Goal: Task Accomplishment & Management: Manage account settings

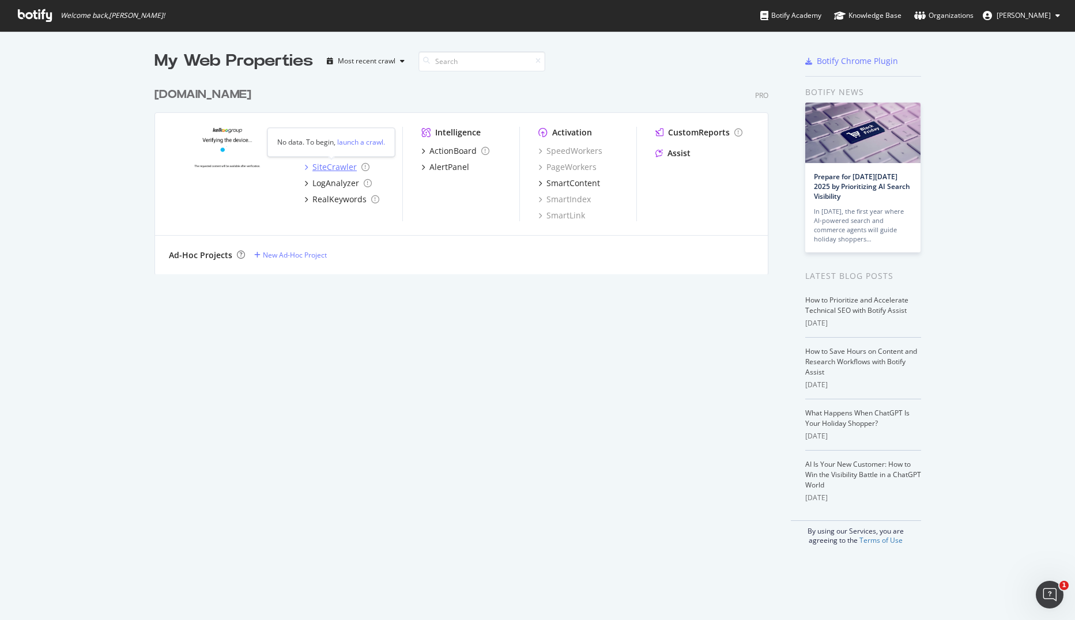
click at [312, 168] on div "SiteCrawler" at bounding box center [334, 167] width 44 height 12
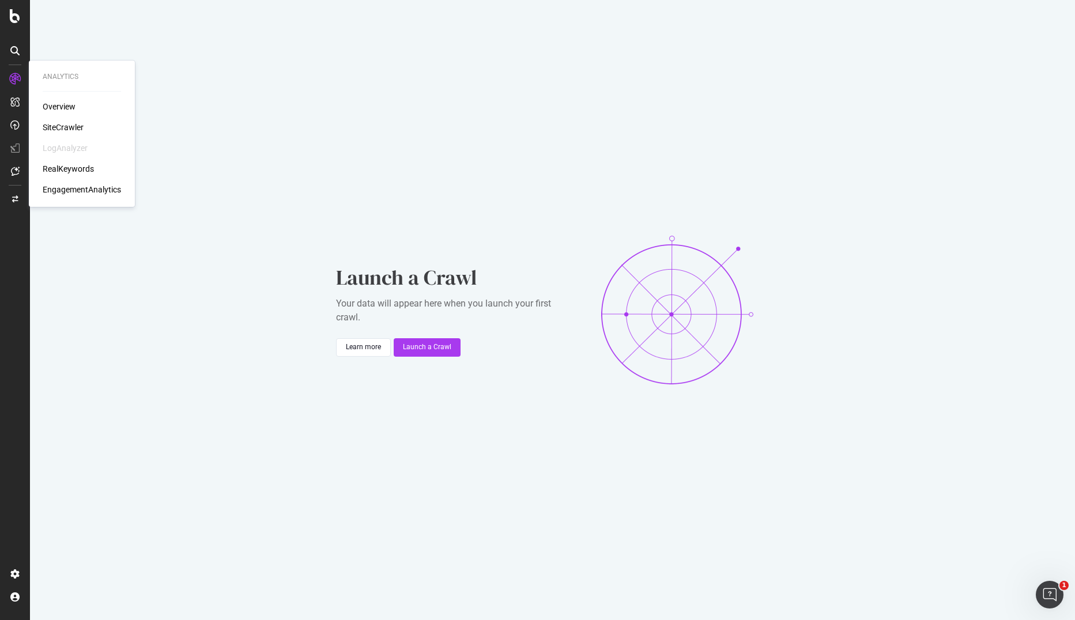
click at [47, 106] on div "Overview" at bounding box center [59, 107] width 33 height 12
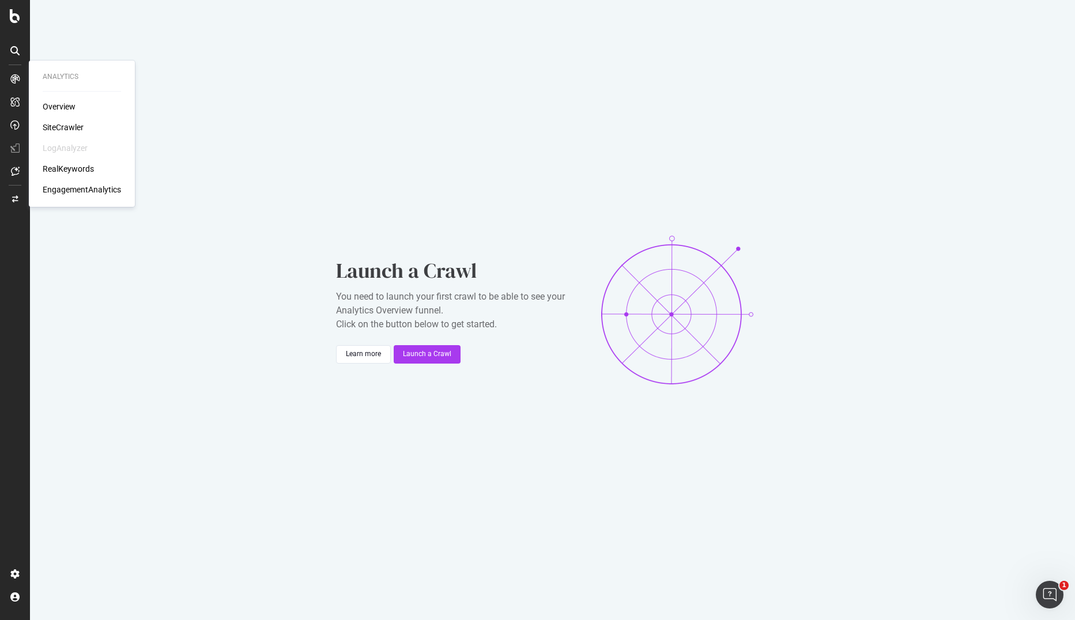
click at [58, 107] on div "Overview" at bounding box center [59, 107] width 33 height 12
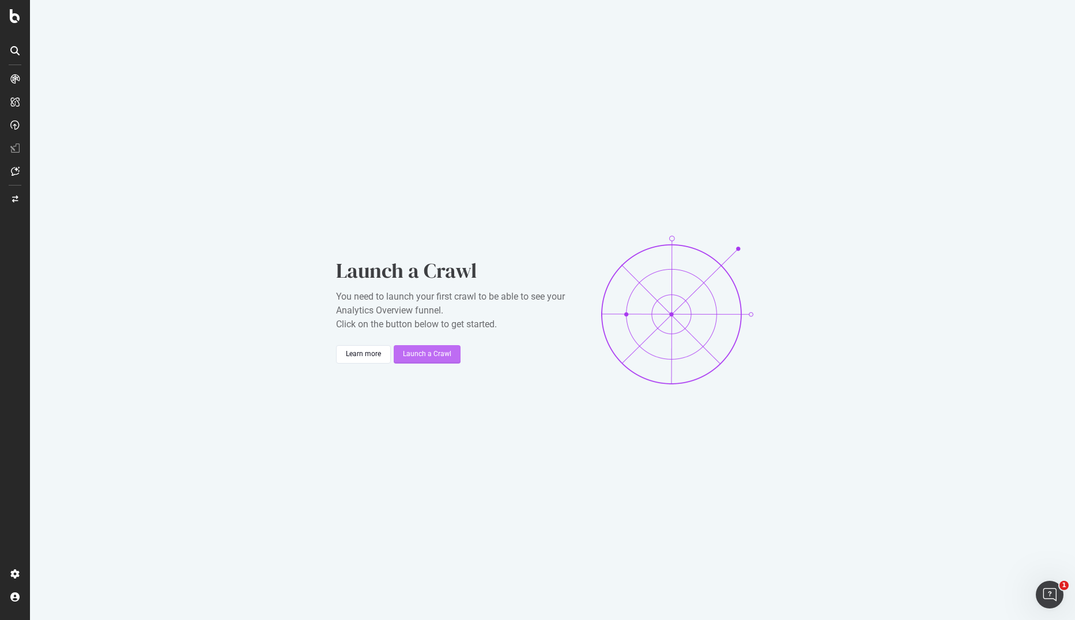
click at [415, 355] on div "Launch a Crawl" at bounding box center [427, 354] width 48 height 10
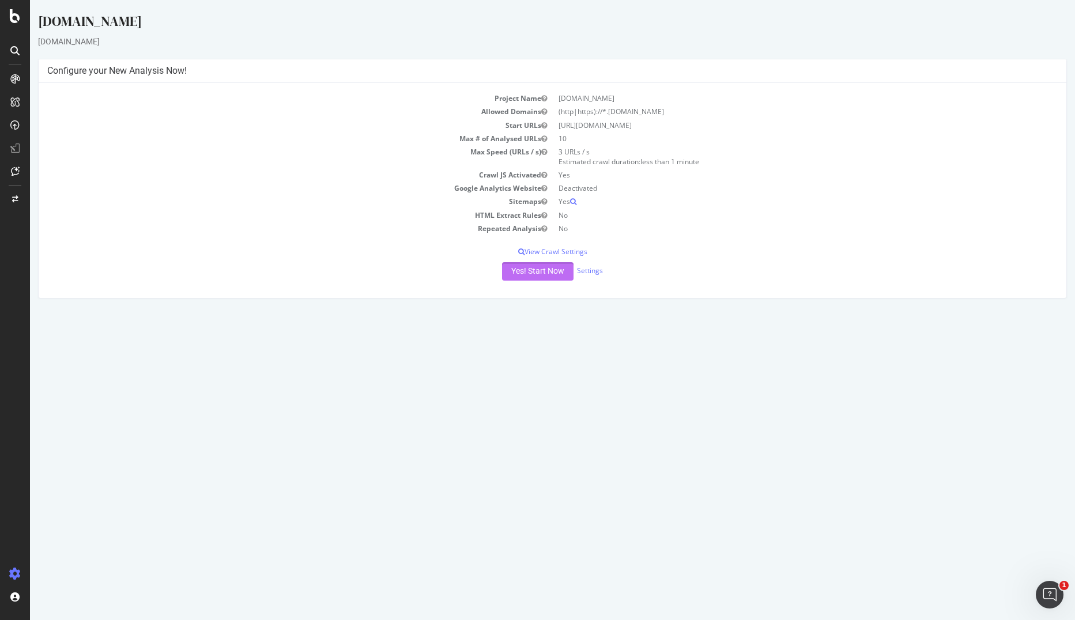
click at [547, 265] on button "Yes! Start Now" at bounding box center [537, 271] width 71 height 18
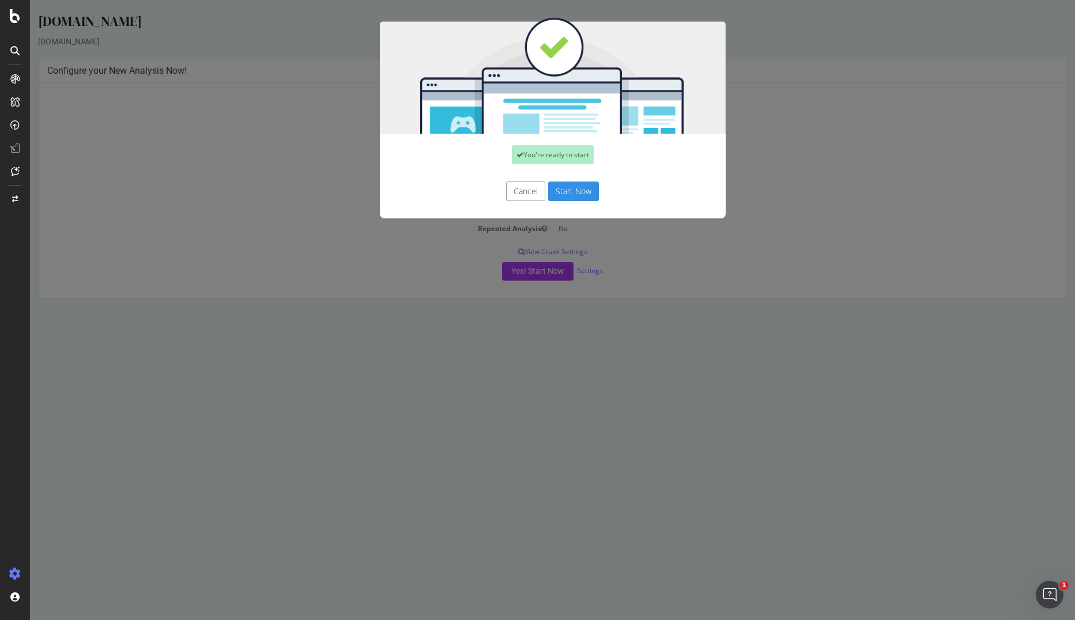
click at [564, 188] on button "Start Now" at bounding box center [573, 192] width 51 height 20
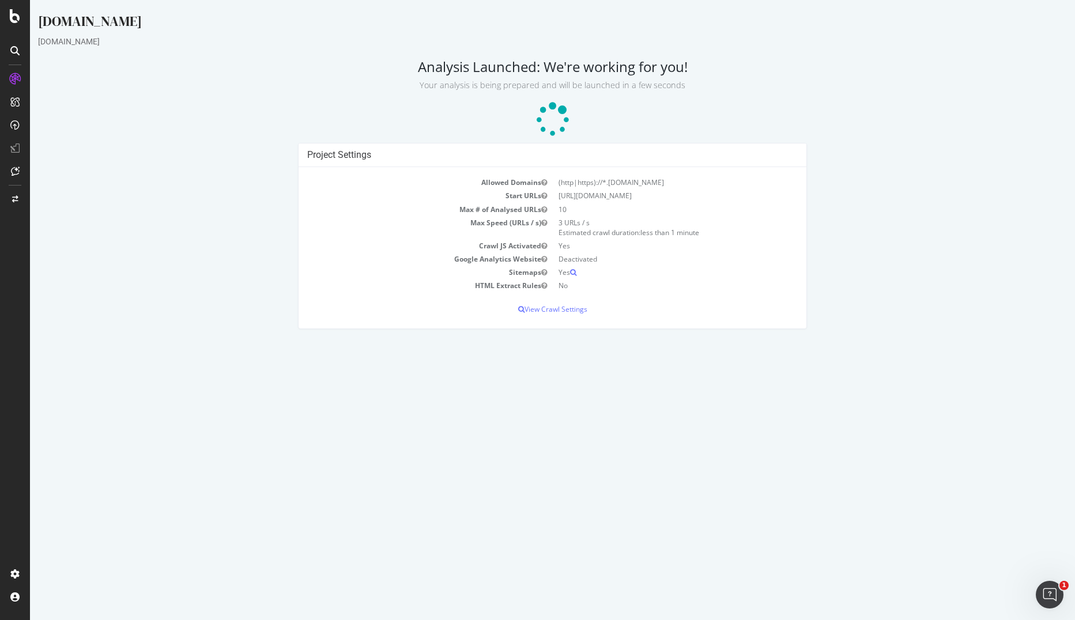
click at [277, 341] on html "leguide.com leguide.com Analysis Launched: We're working for you! Your analysis…" at bounding box center [552, 170] width 1045 height 341
click at [536, 311] on p "View Crawl Settings" at bounding box center [552, 309] width 491 height 10
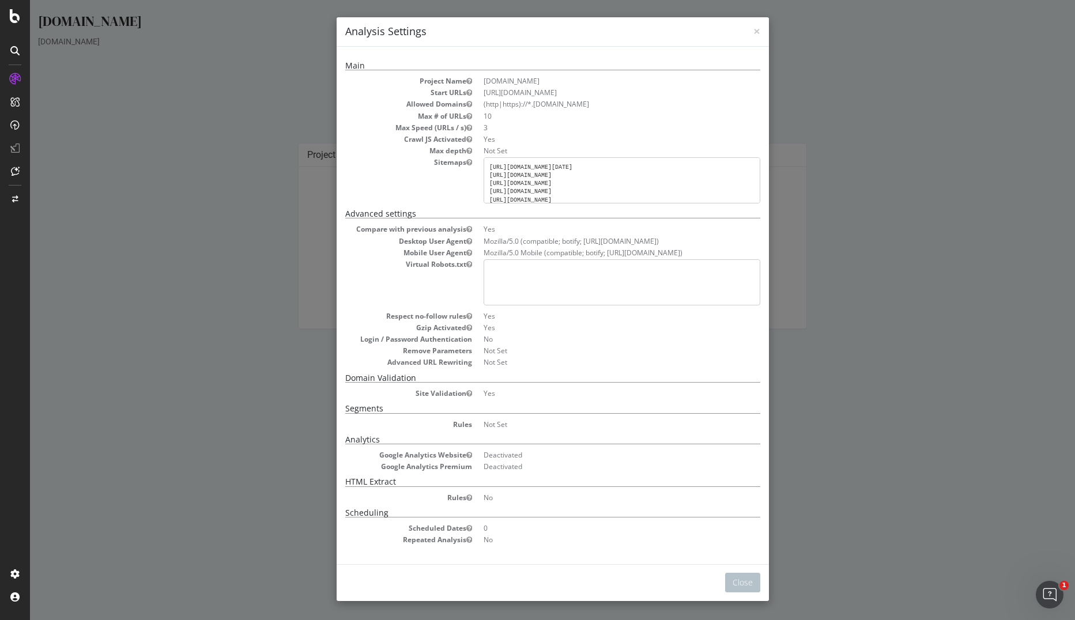
click at [225, 271] on div "× Close Analysis Settings Main Project Name leguide.com Start URLs https://www.…" at bounding box center [552, 310] width 1045 height 620
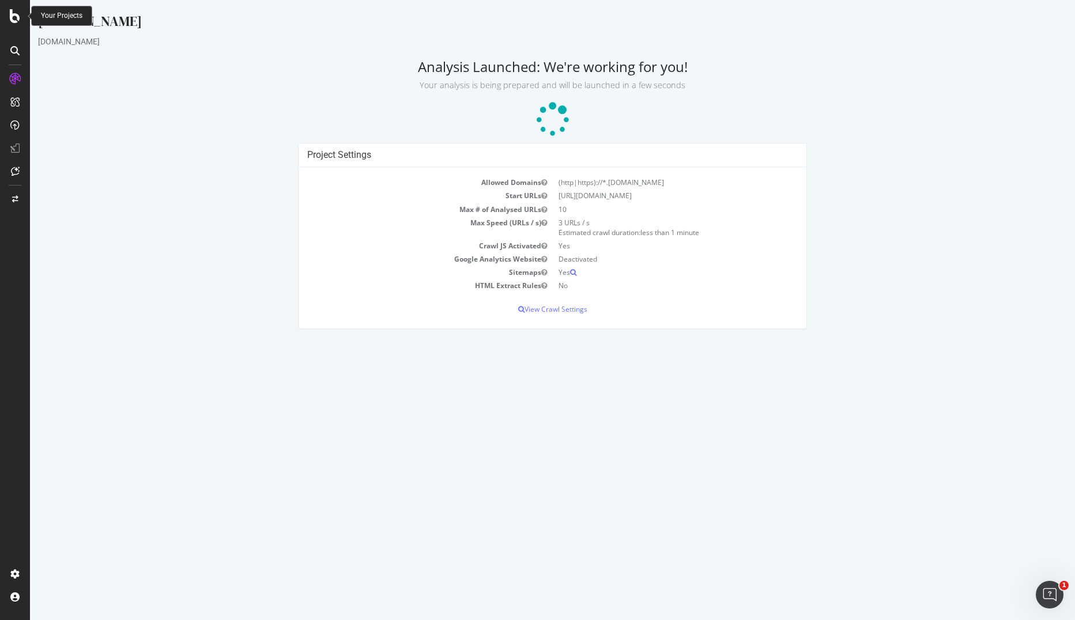
click at [16, 11] on icon at bounding box center [15, 16] width 10 height 14
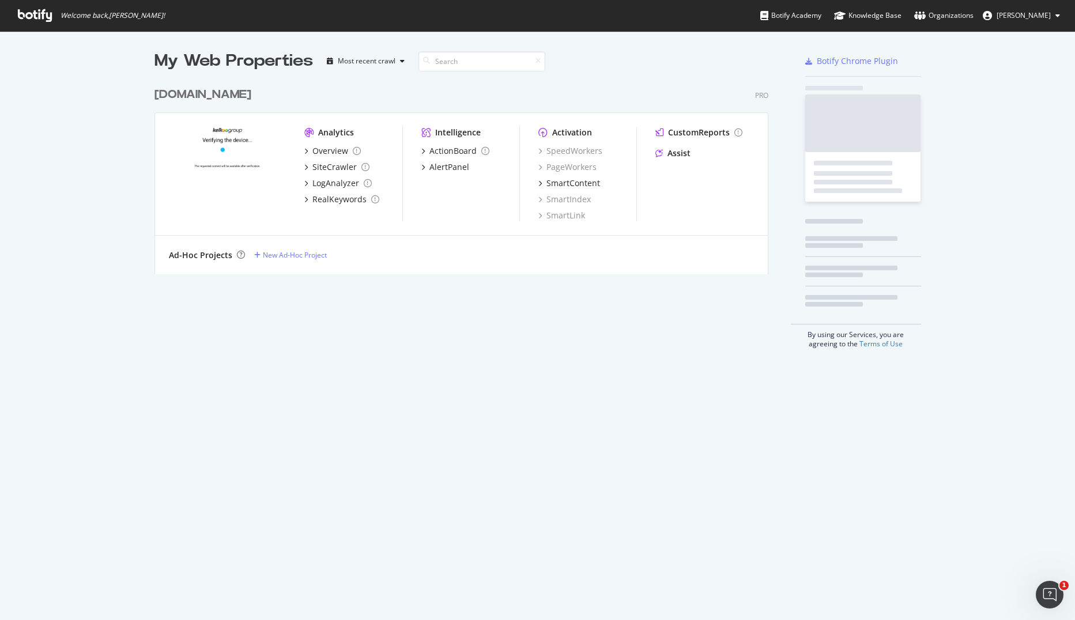
scroll to position [612, 1058]
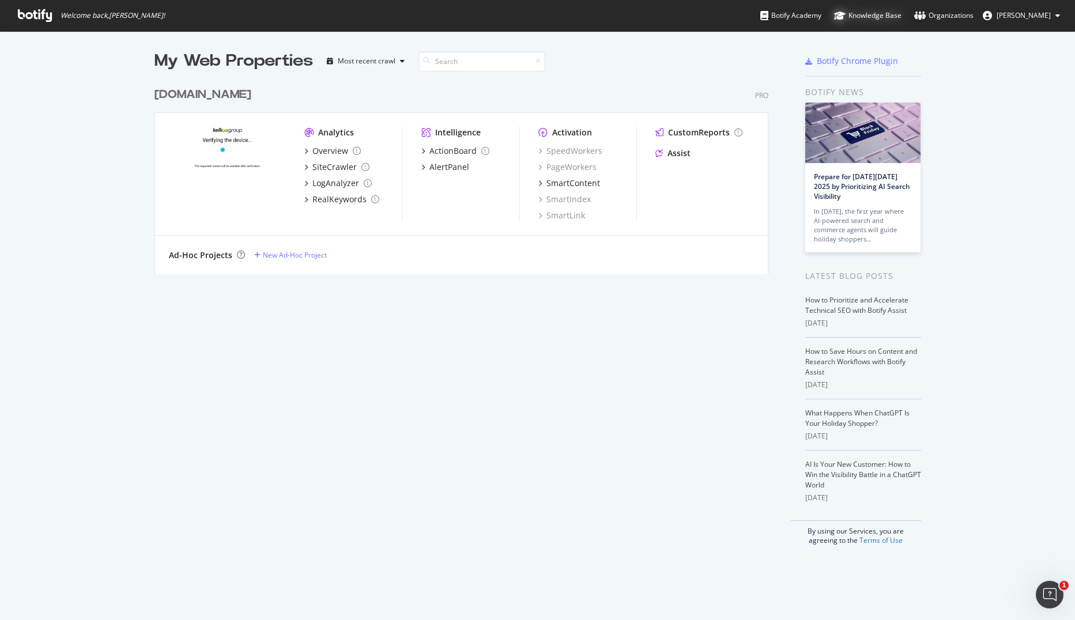
click at [888, 17] on div "Knowledge Base" at bounding box center [867, 16] width 67 height 12
click at [439, 424] on div "My Web Properties Most recent crawl [DOMAIN_NAME] Pro Analytics Overview SiteCr…" at bounding box center [473, 298] width 637 height 496
click at [956, 9] on link "Organizations" at bounding box center [943, 15] width 59 height 31
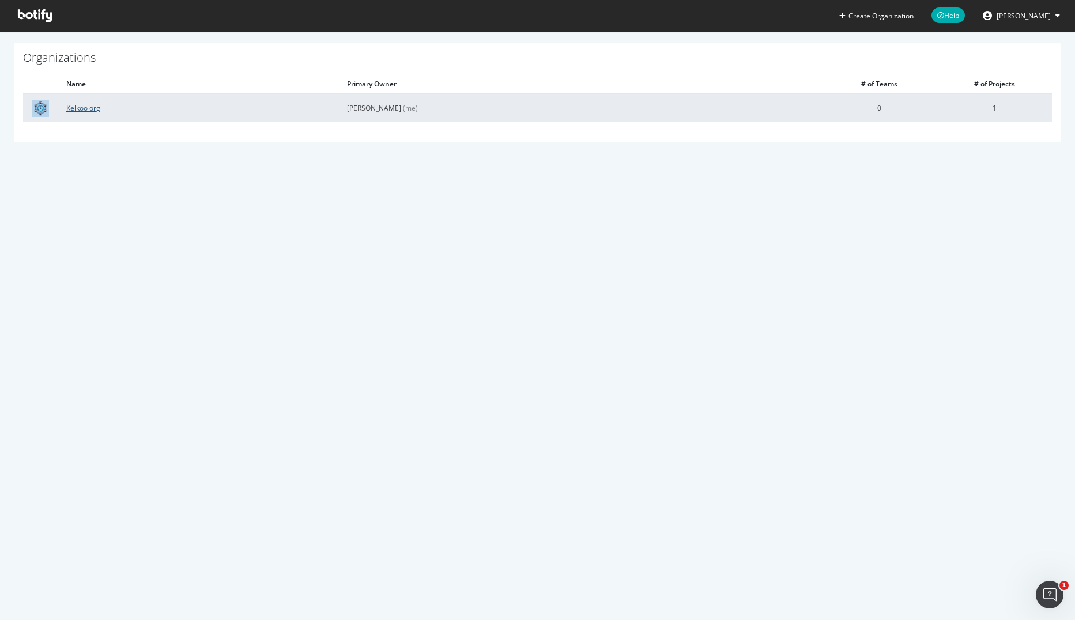
click at [90, 110] on link "Kelkoo org" at bounding box center [83, 108] width 34 height 10
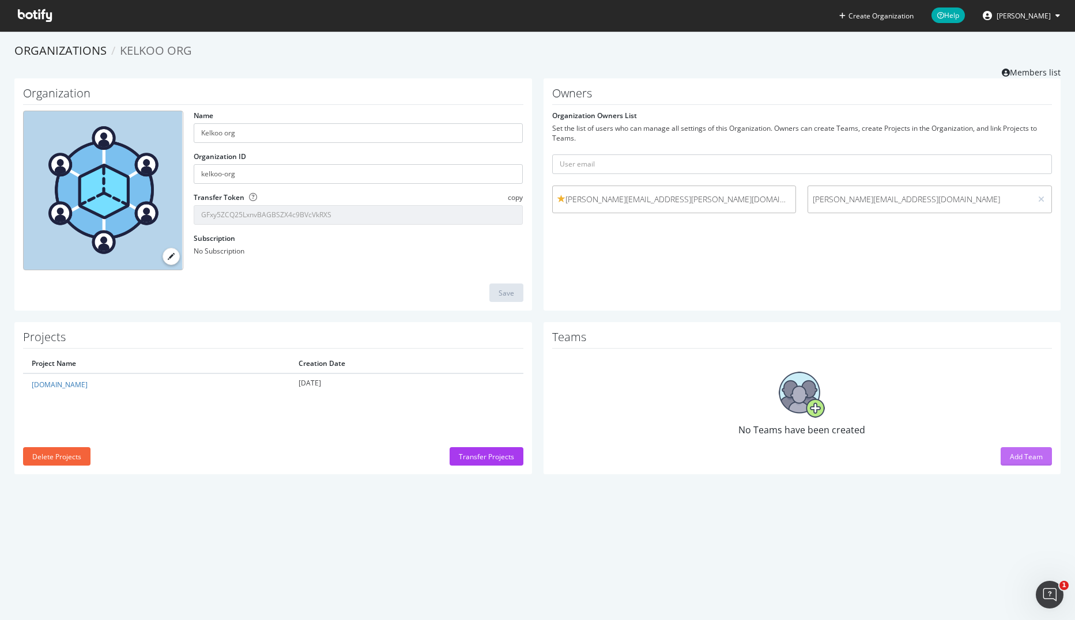
click at [1001, 456] on button "Add Team" at bounding box center [1026, 456] width 51 height 18
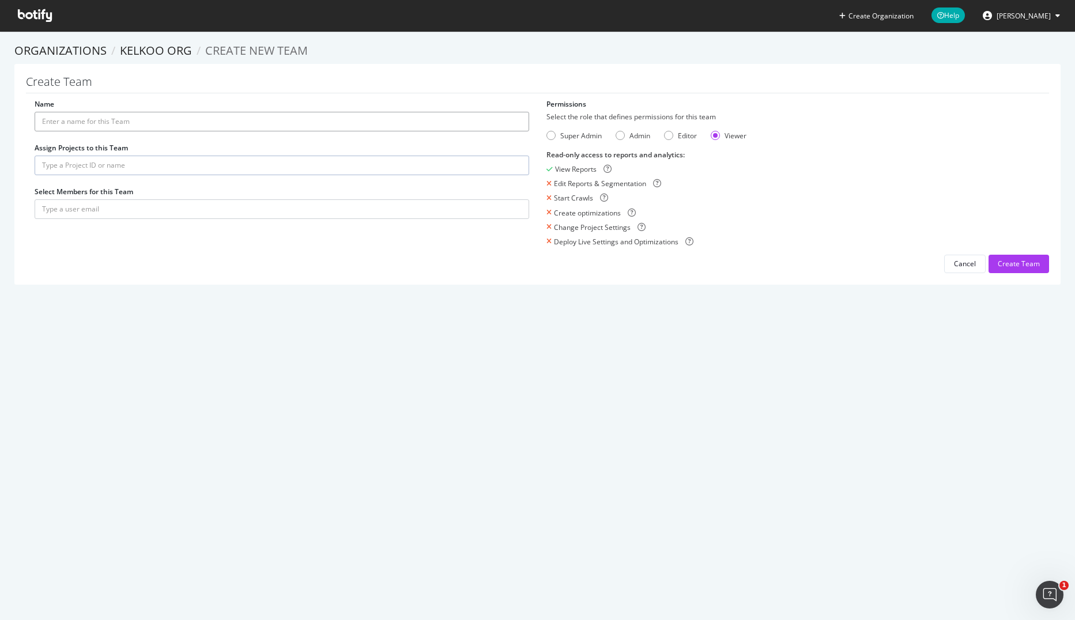
click at [88, 125] on input "Name" at bounding box center [282, 122] width 495 height 20
type input "Core team"
click at [69, 160] on input "text" at bounding box center [282, 166] width 495 height 20
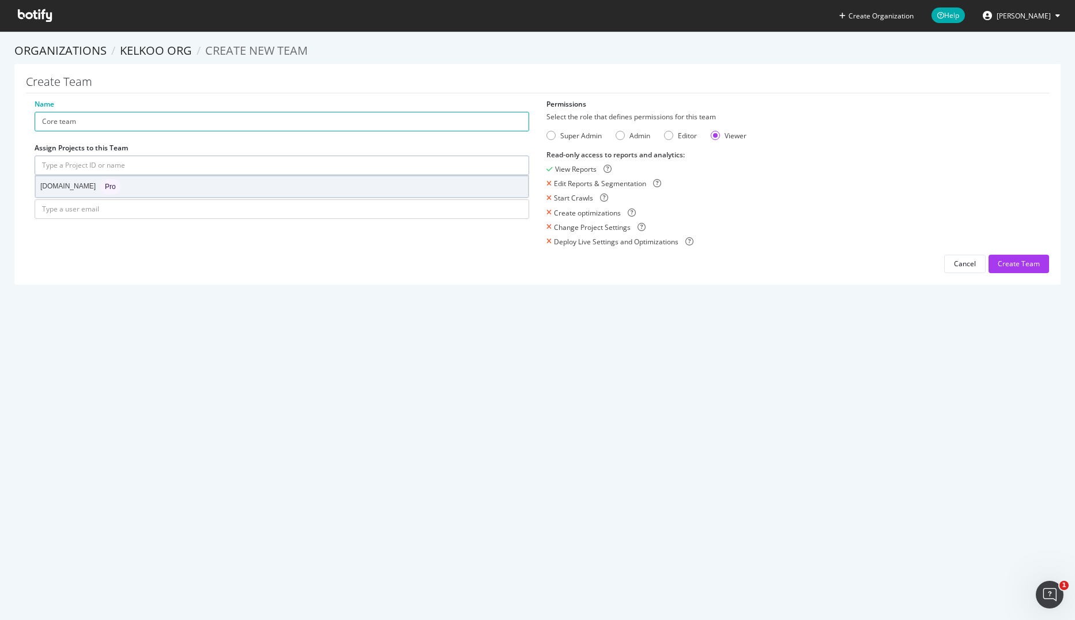
click at [51, 180] on div "leguide.com Pro" at bounding box center [80, 187] width 80 height 16
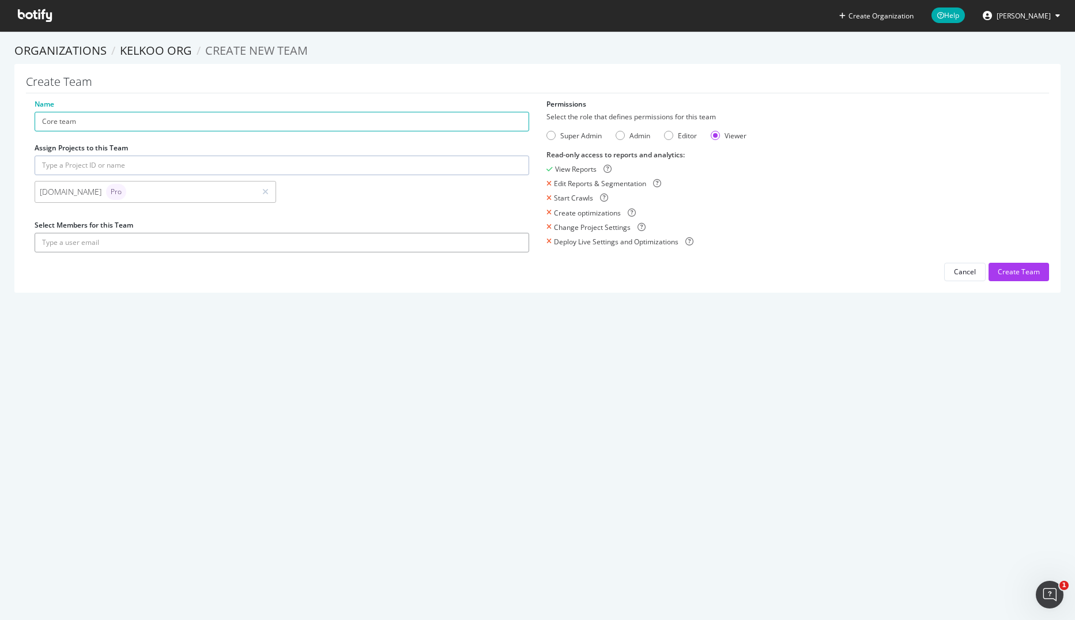
click at [103, 242] on input "text" at bounding box center [282, 243] width 495 height 20
type input "r"
click at [510, 233] on button "submit" at bounding box center [520, 243] width 20 height 20
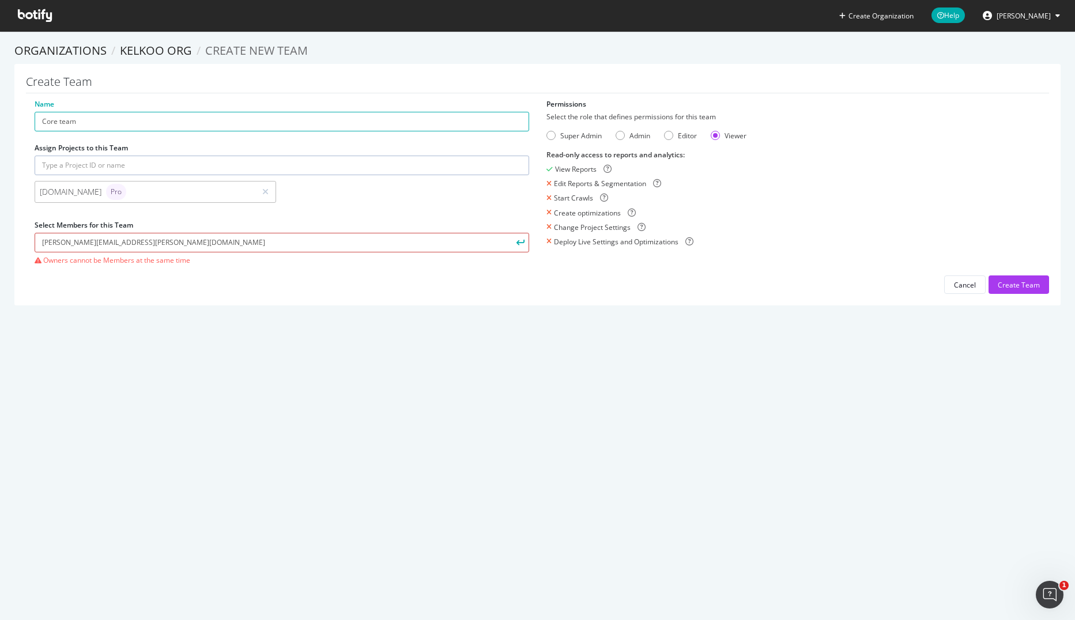
click at [108, 245] on input "nicolas.leroy@kelkoogroup.com" at bounding box center [282, 243] width 495 height 20
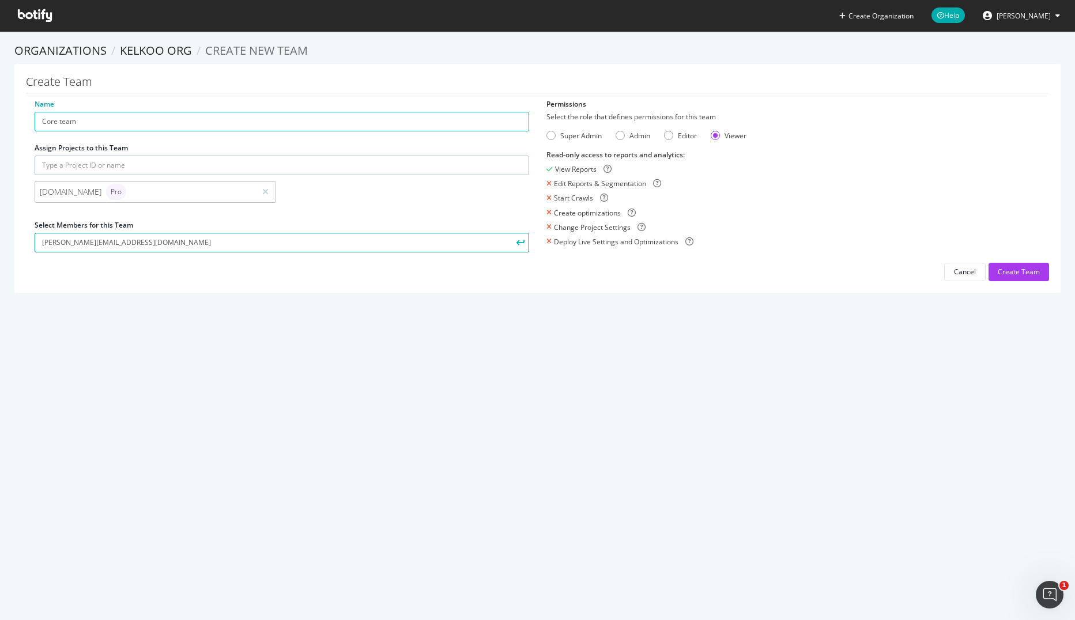
type input "richard.stables@kelkoogroup.com"
click at [510, 233] on button "submit" at bounding box center [520, 243] width 20 height 20
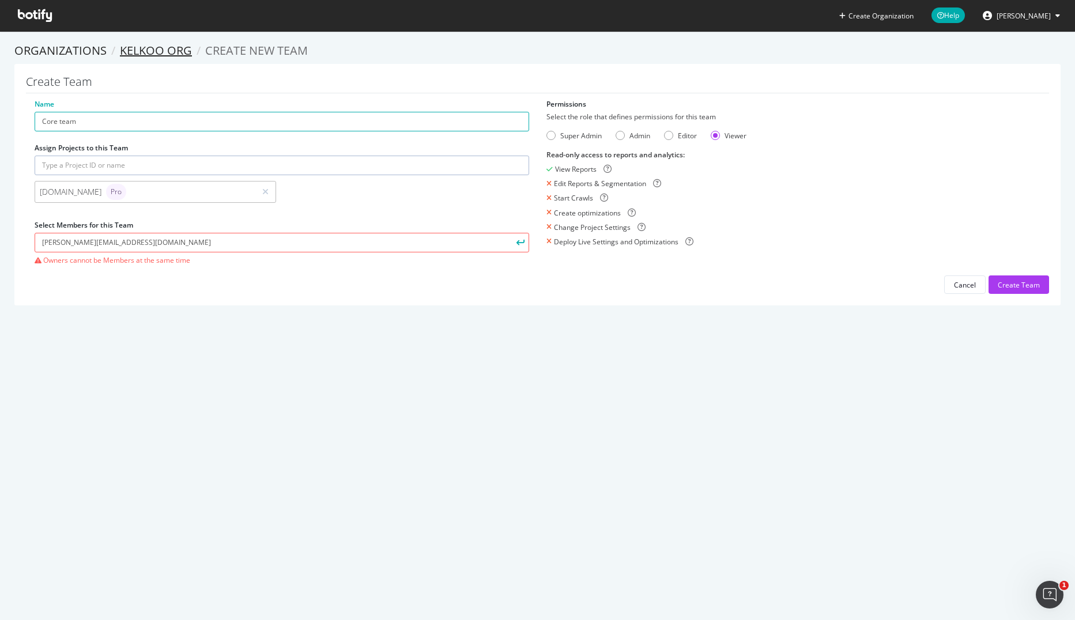
click at [160, 52] on link "Kelkoo org" at bounding box center [156, 51] width 72 height 16
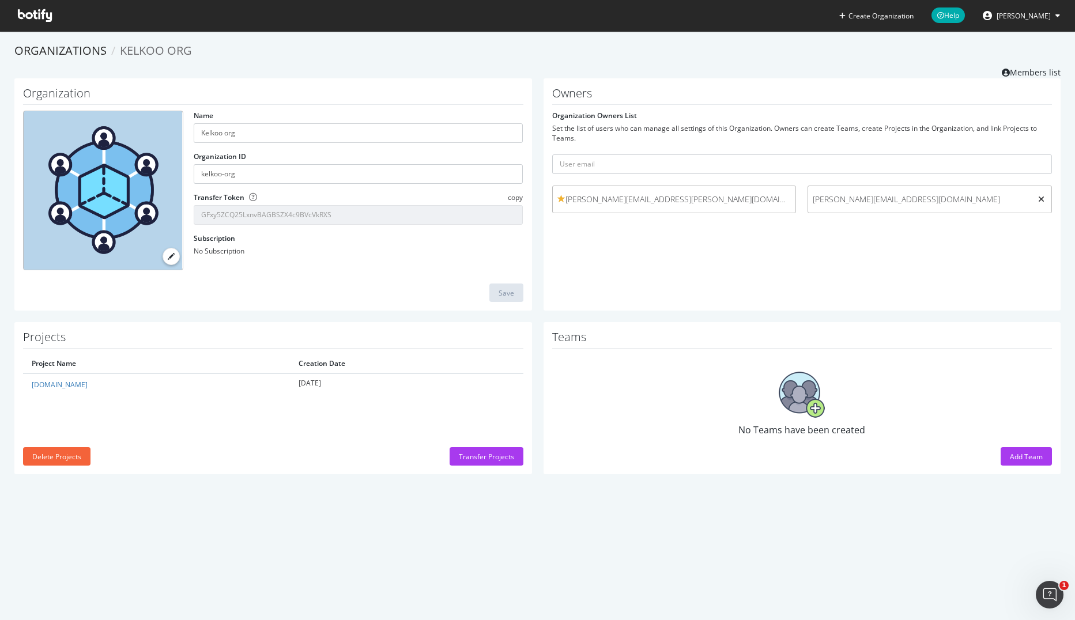
click at [1038, 199] on icon at bounding box center [1041, 199] width 6 height 8
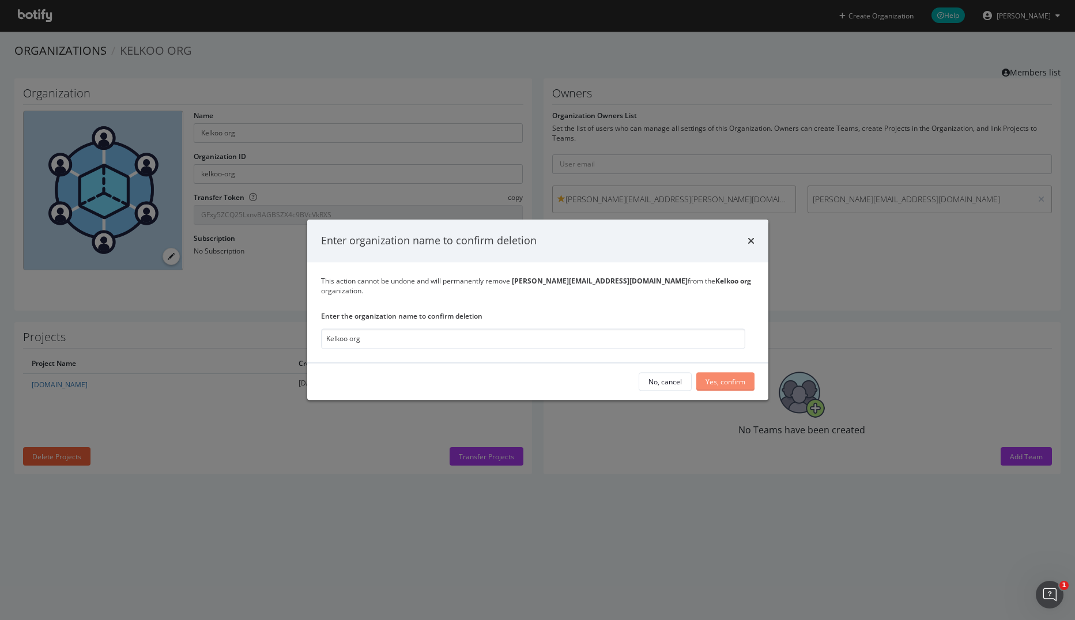
type input "Kelkoo org"
click at [701, 373] on button "Yes, confirm" at bounding box center [725, 382] width 58 height 18
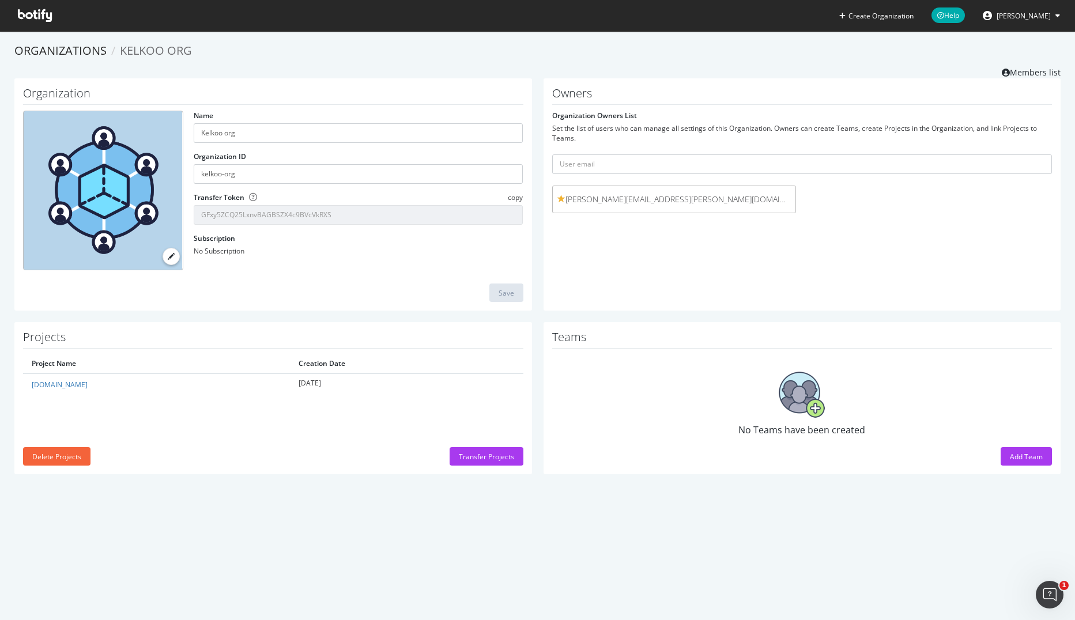
click at [1025, 456] on div "Add Team" at bounding box center [1026, 457] width 33 height 10
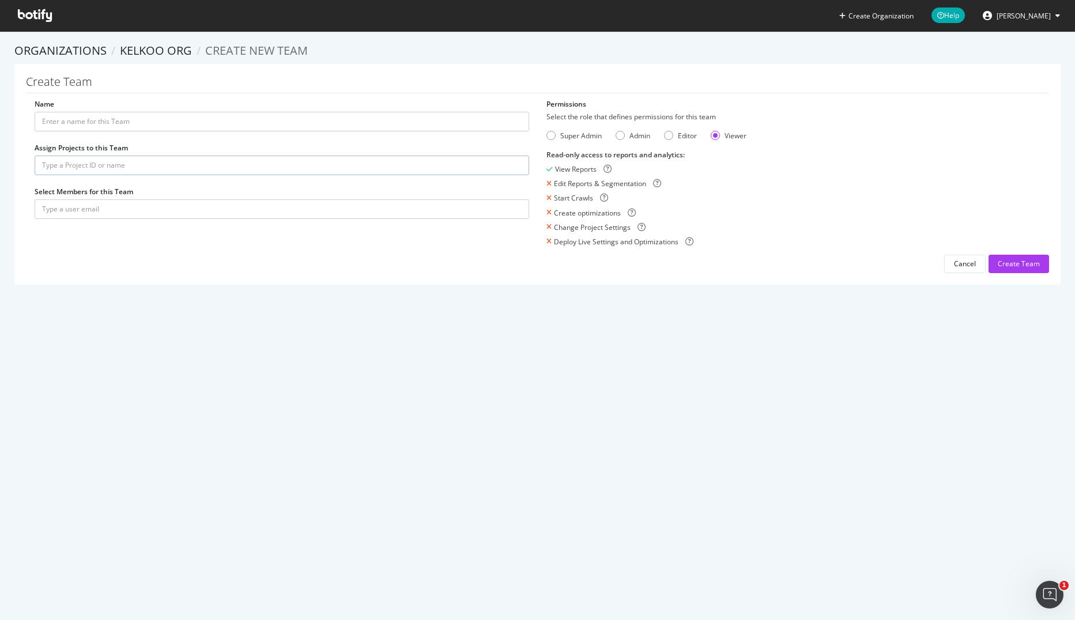
click at [95, 133] on div "Name Assign Projects to this Team Select Members for this Team" at bounding box center [282, 164] width 512 height 131
click at [88, 122] on input "Name" at bounding box center [282, 122] width 495 height 20
type input "Core team"
click at [70, 163] on input "text" at bounding box center [282, 166] width 495 height 20
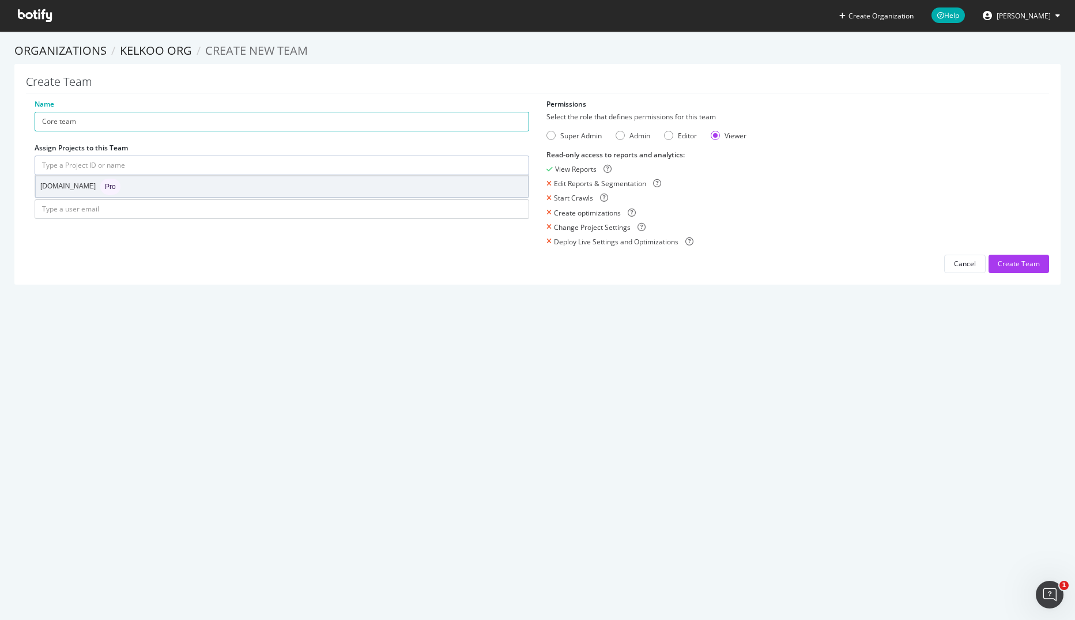
click at [69, 191] on div "leguide.com Pro" at bounding box center [80, 187] width 80 height 16
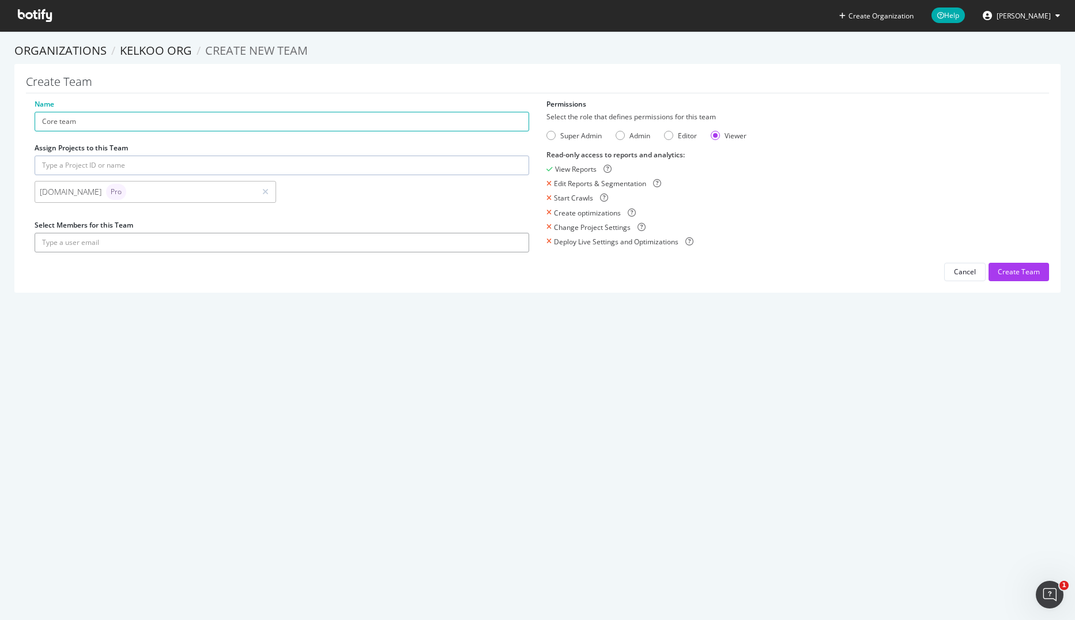
click at [78, 240] on input "text" at bounding box center [282, 243] width 495 height 20
type input "n"
type input "richard.stables@kelkoogroup.com"
click at [510, 233] on button "submit" at bounding box center [520, 243] width 20 height 20
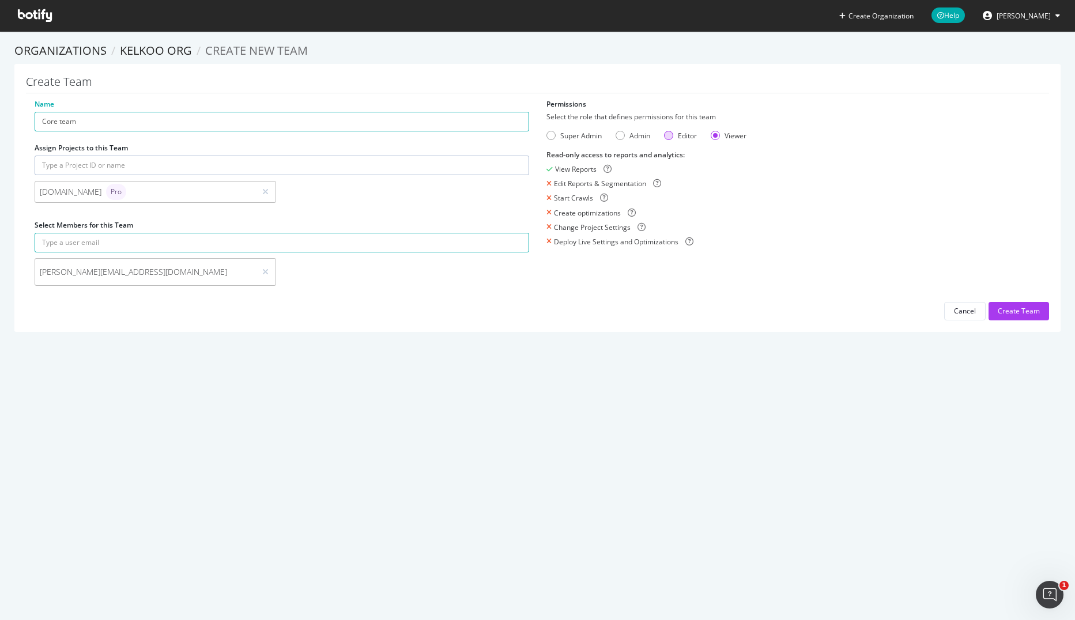
click at [664, 135] on div "Editor" at bounding box center [668, 135] width 9 height 9
click at [498, 477] on div "Create Organization Help Nicolas Leroy Organizations Kelkoo org Create new Team…" at bounding box center [537, 310] width 1075 height 620
click at [1000, 316] on div "Create Team" at bounding box center [1019, 311] width 42 height 10
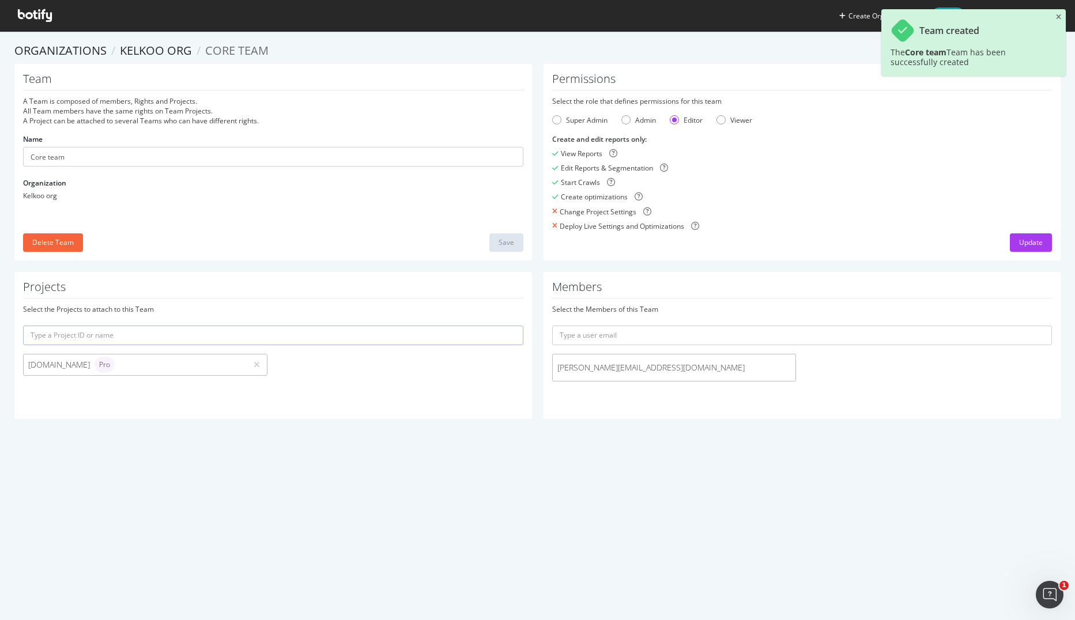
click at [297, 405] on div "Projects Select the Projects to attach to this Team leguide.com Pro" at bounding box center [273, 345] width 518 height 147
click at [1060, 16] on icon "close toast" at bounding box center [1058, 17] width 5 height 7
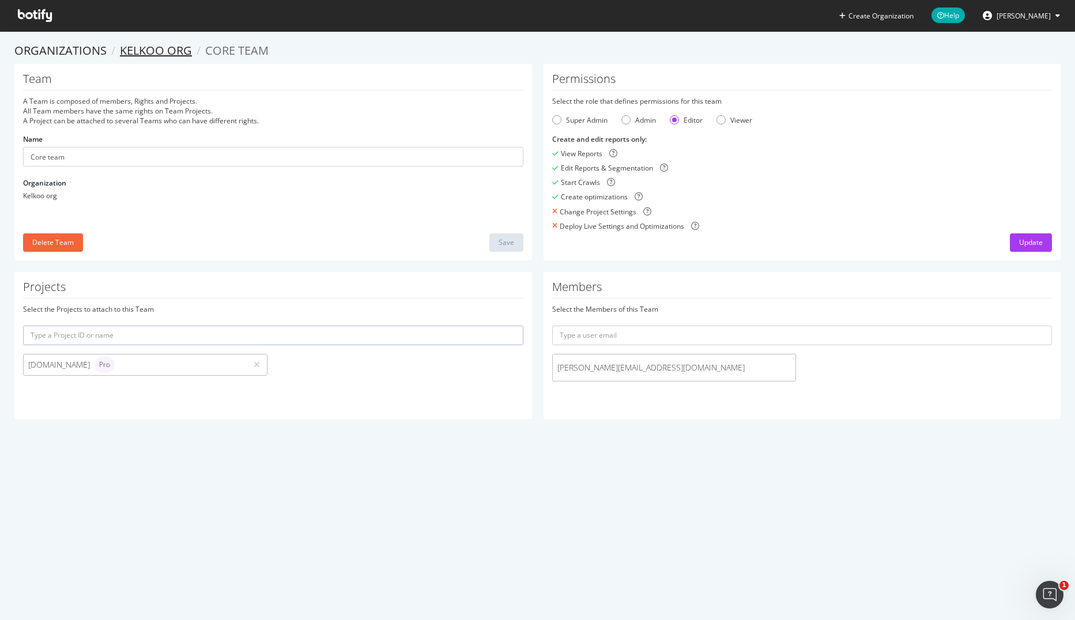
click at [135, 55] on link "Kelkoo org" at bounding box center [156, 51] width 72 height 16
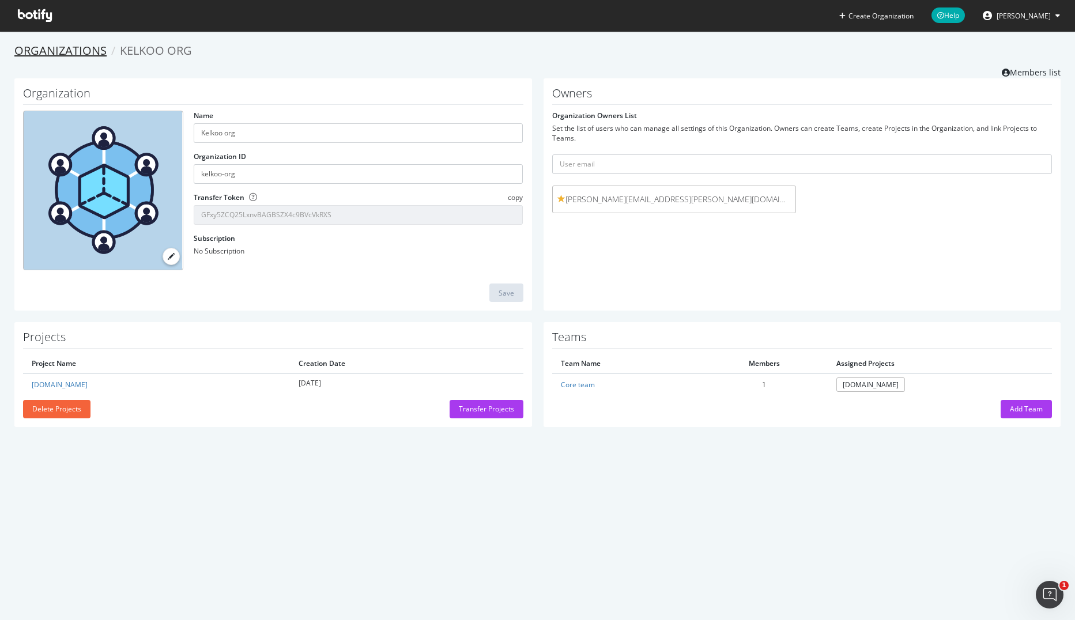
click at [46, 53] on link "Organizations" at bounding box center [60, 51] width 92 height 16
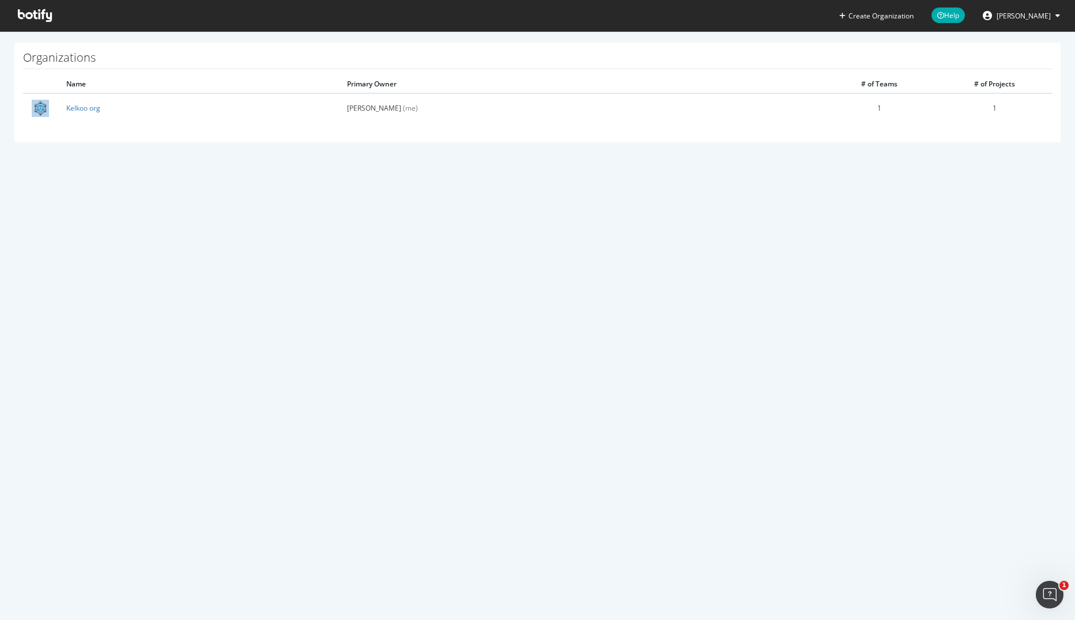
click at [26, 16] on icon at bounding box center [35, 15] width 34 height 13
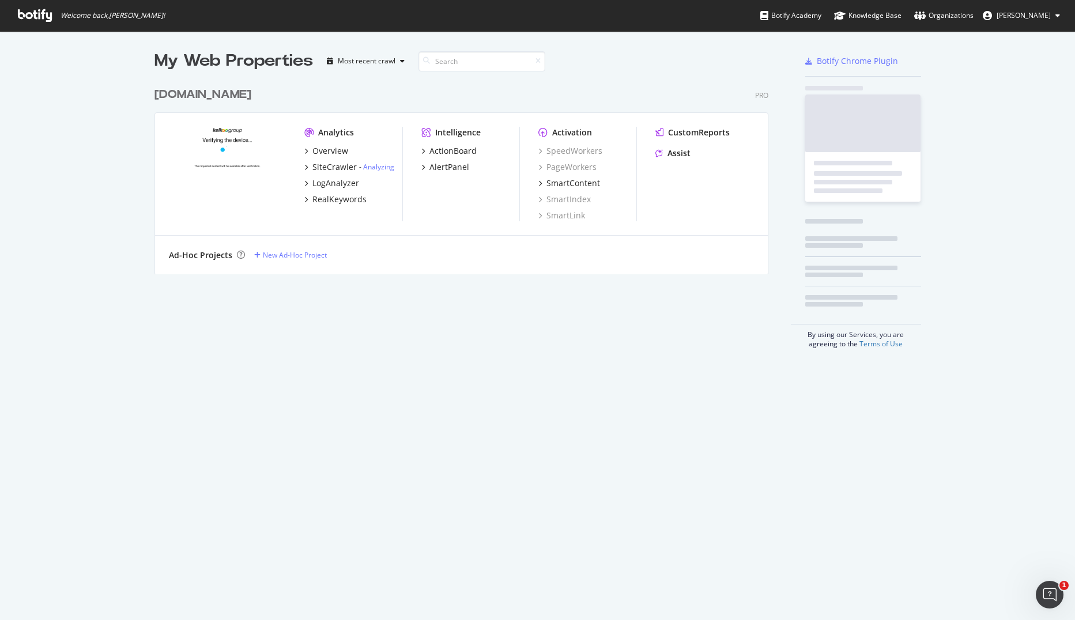
scroll to position [193, 615]
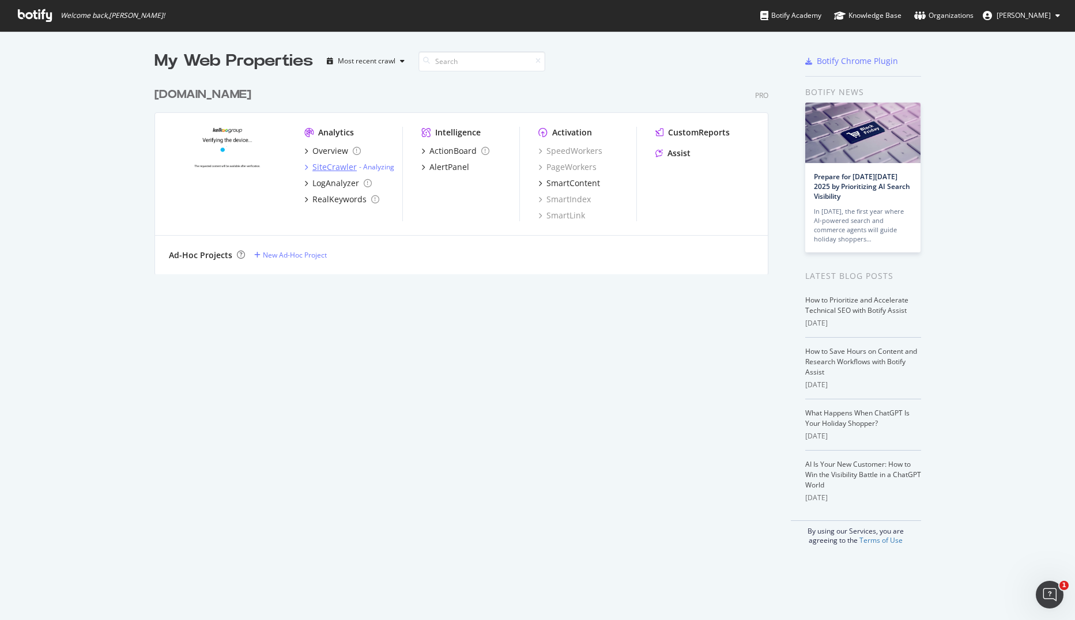
click at [332, 168] on div "SiteCrawler" at bounding box center [334, 167] width 44 height 12
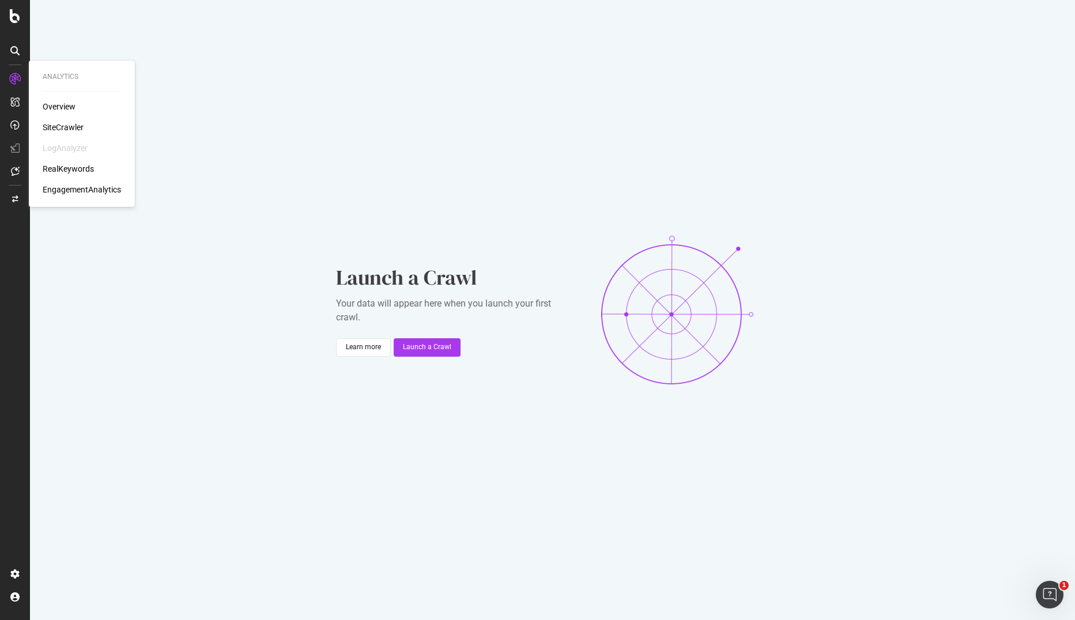
click at [49, 108] on div "Overview" at bounding box center [59, 107] width 33 height 12
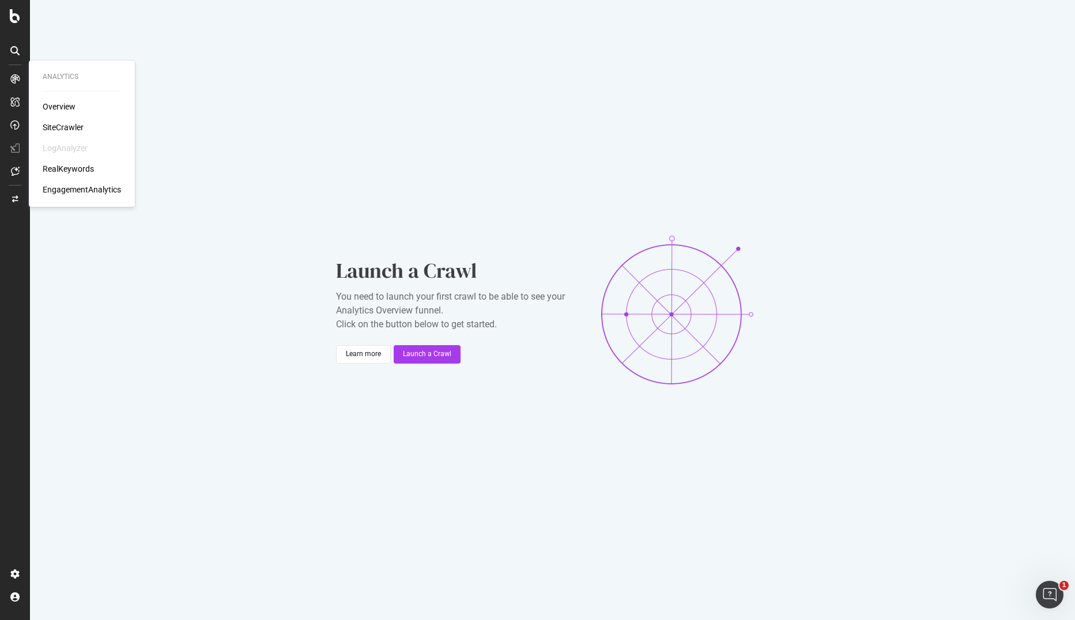
click at [51, 126] on div "SiteCrawler" at bounding box center [63, 128] width 41 height 12
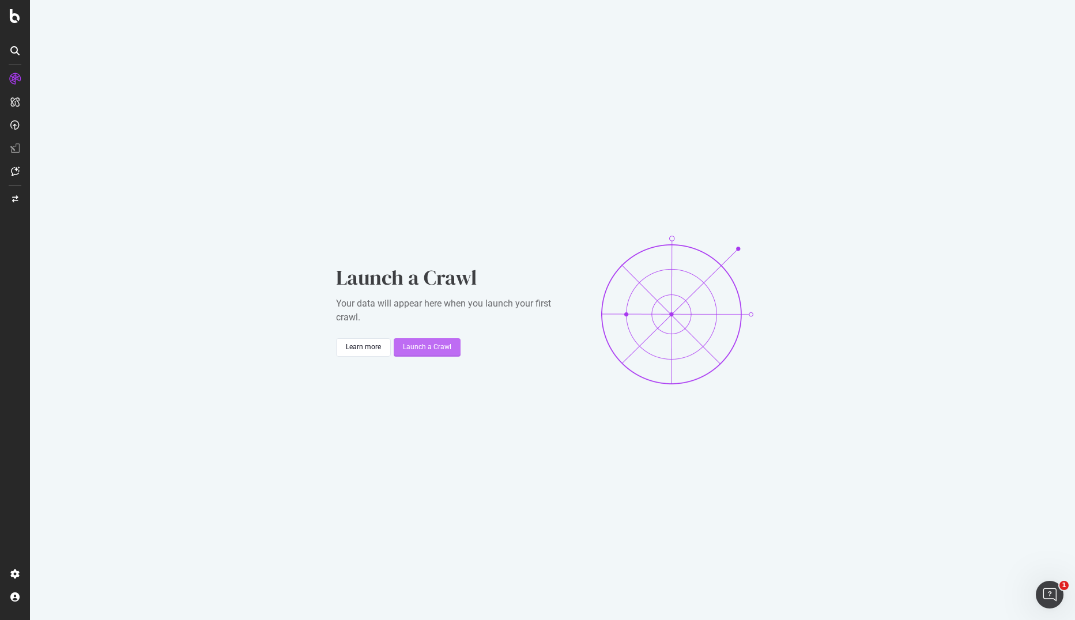
click at [442, 344] on div "Launch a Crawl" at bounding box center [427, 347] width 48 height 10
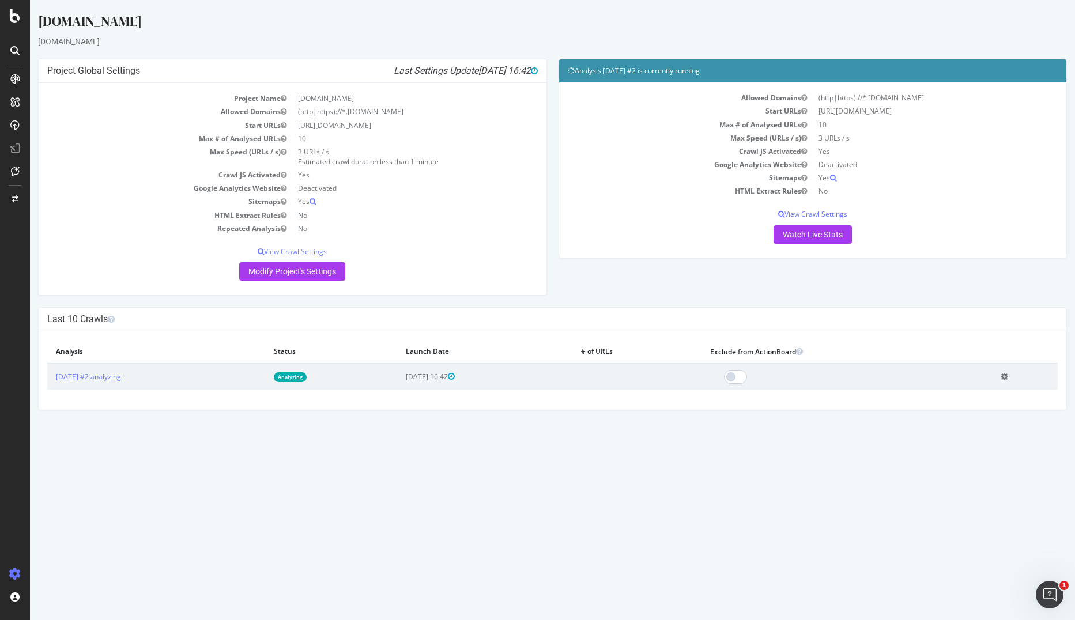
click at [363, 422] on html "leguide.com leguide.com × × Project Global Settings Last Settings Update 2025-1…" at bounding box center [552, 211] width 1045 height 422
click at [822, 232] on link "Watch Live Stats" at bounding box center [813, 234] width 78 height 18
